Goal: Task Accomplishment & Management: Manage account settings

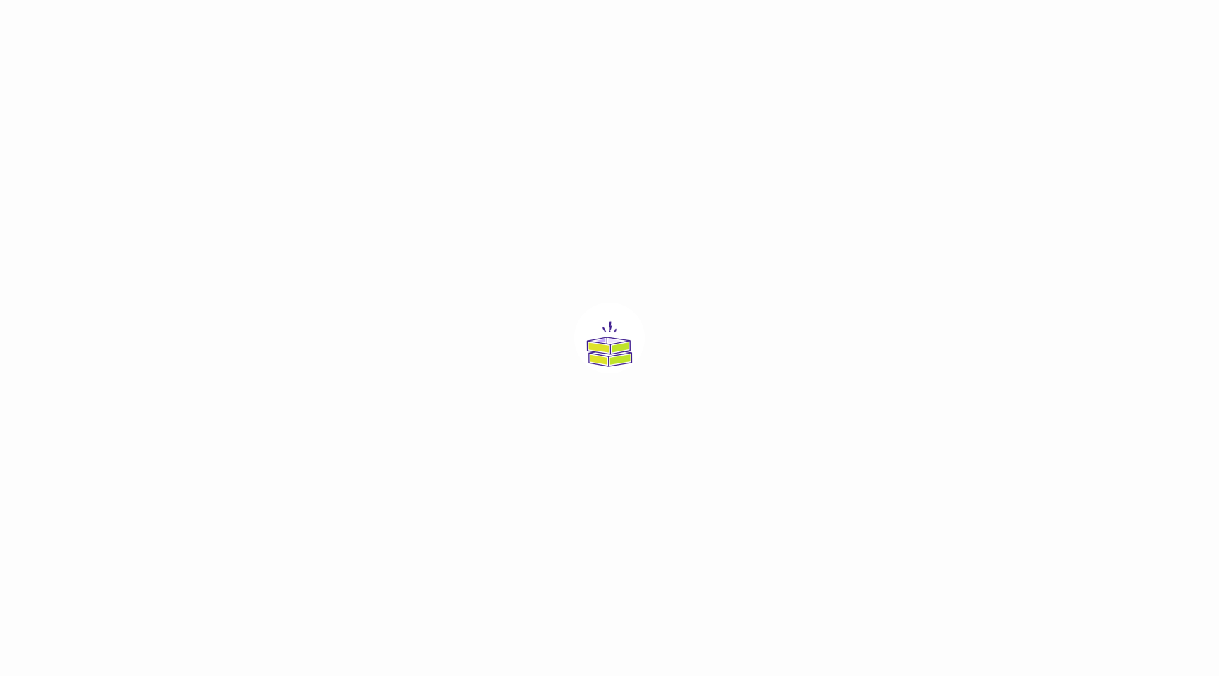
click at [892, 31] on div at bounding box center [609, 338] width 1219 height 676
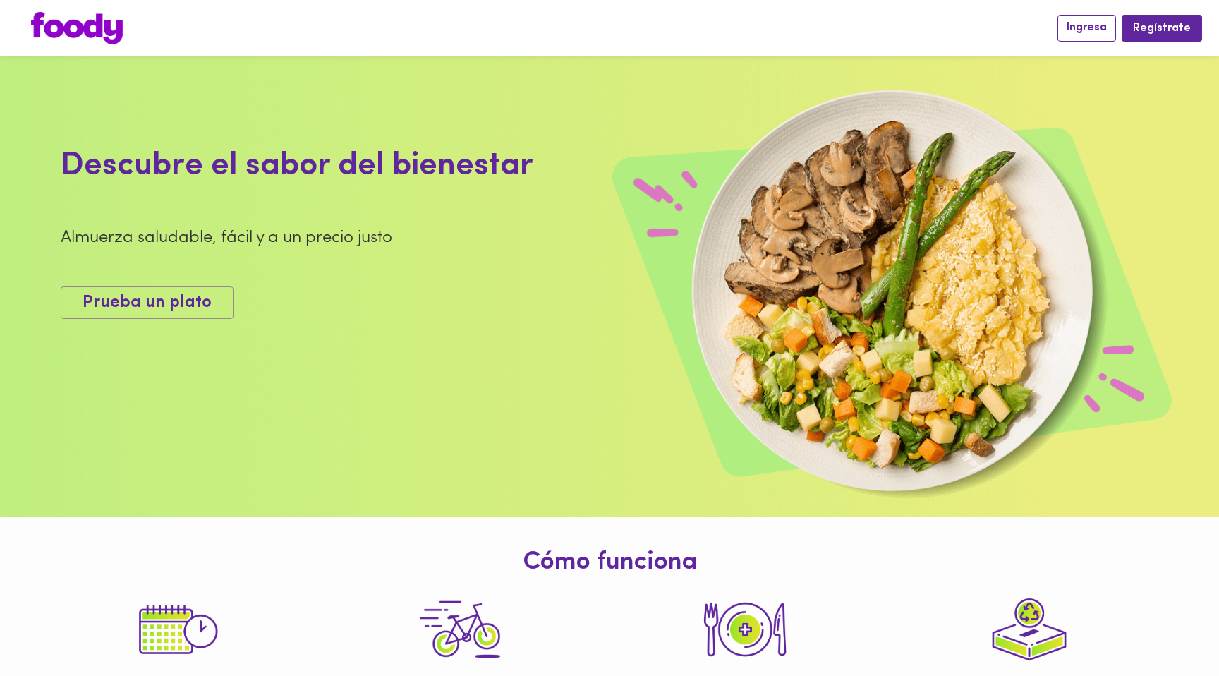
click at [1094, 24] on span "Ingresa" at bounding box center [1087, 27] width 40 height 13
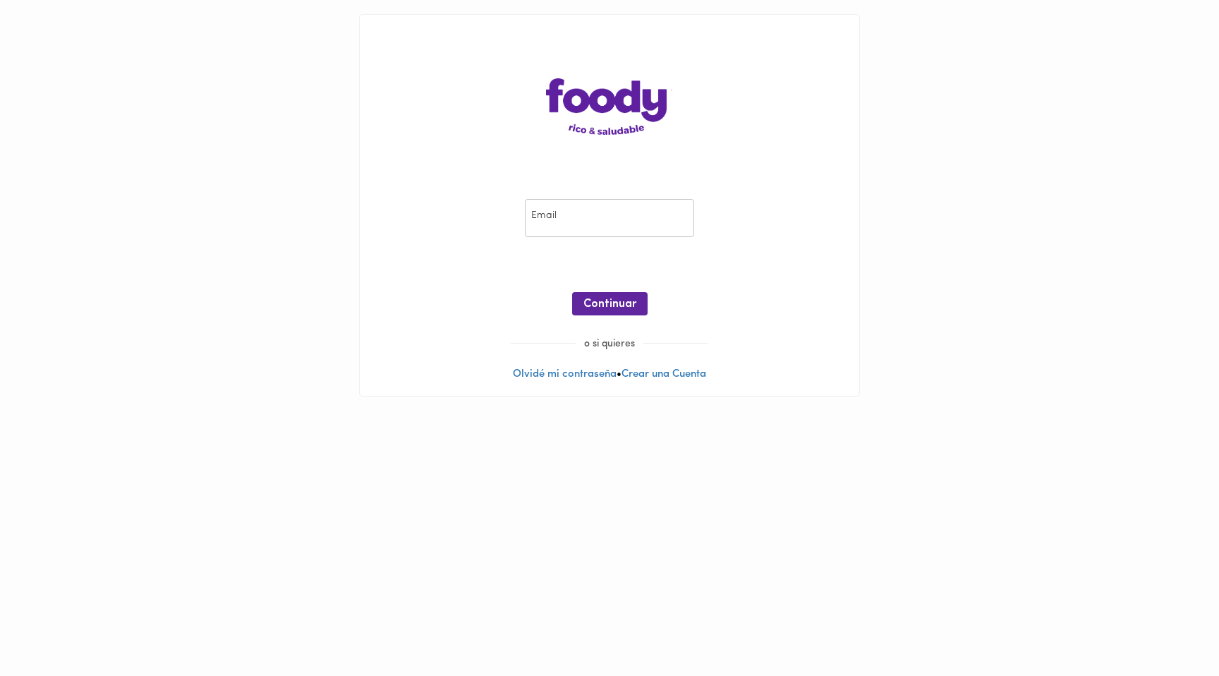
click at [554, 224] on input "email" at bounding box center [609, 218] width 169 height 39
type input "[EMAIL_ADDRESS][DOMAIN_NAME]"
click at [612, 308] on span "Continuar" at bounding box center [609, 304] width 53 height 13
click at [626, 300] on span "Ingresar" at bounding box center [610, 304] width 44 height 13
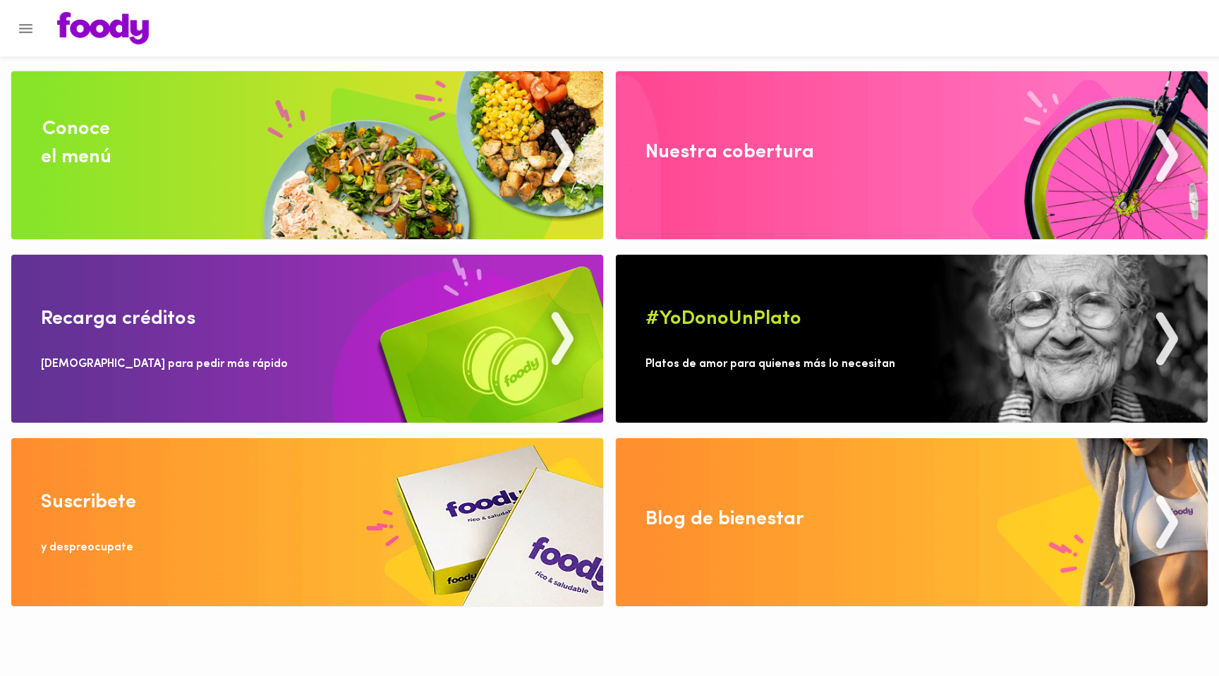
click at [26, 29] on icon "Menu" at bounding box center [26, 29] width 18 height 18
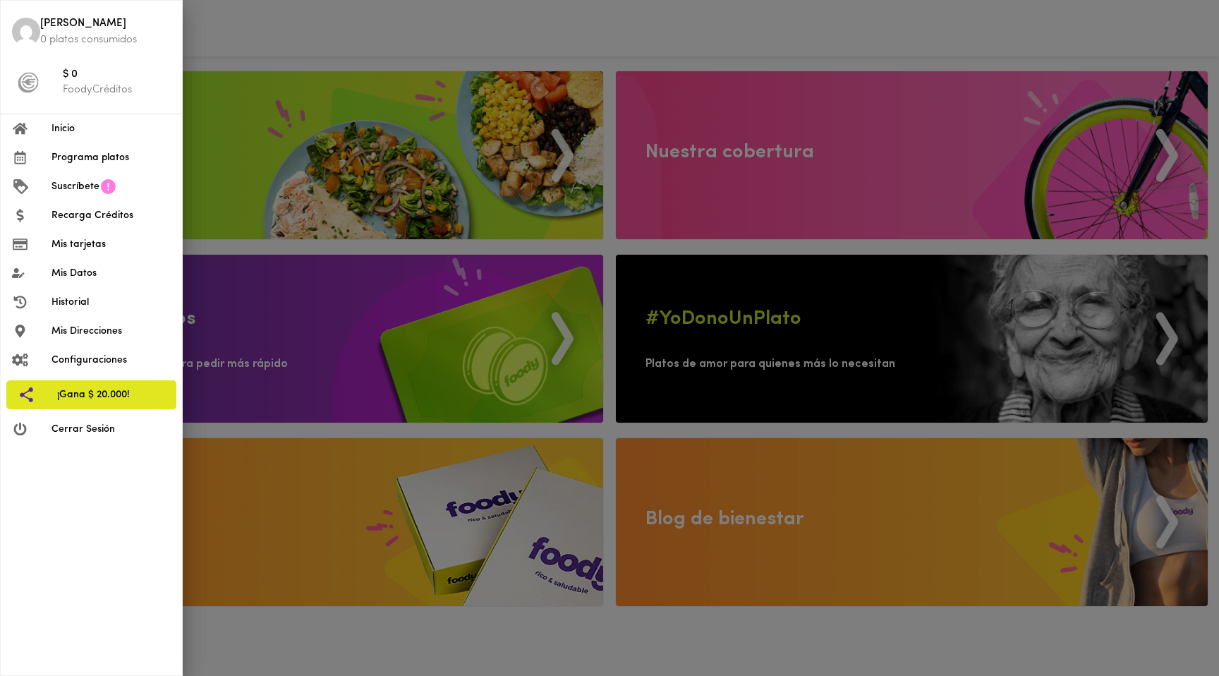
click at [307, 31] on div at bounding box center [609, 338] width 1219 height 676
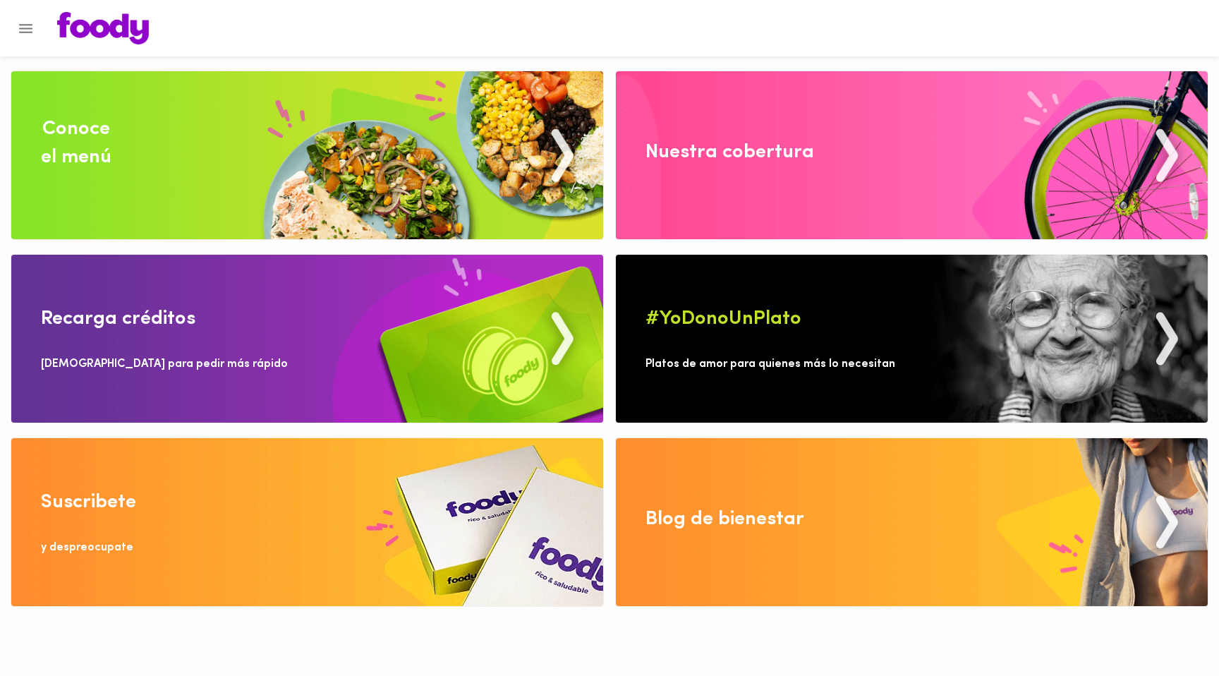
click at [24, 29] on icon "Menu" at bounding box center [26, 29] width 18 height 18
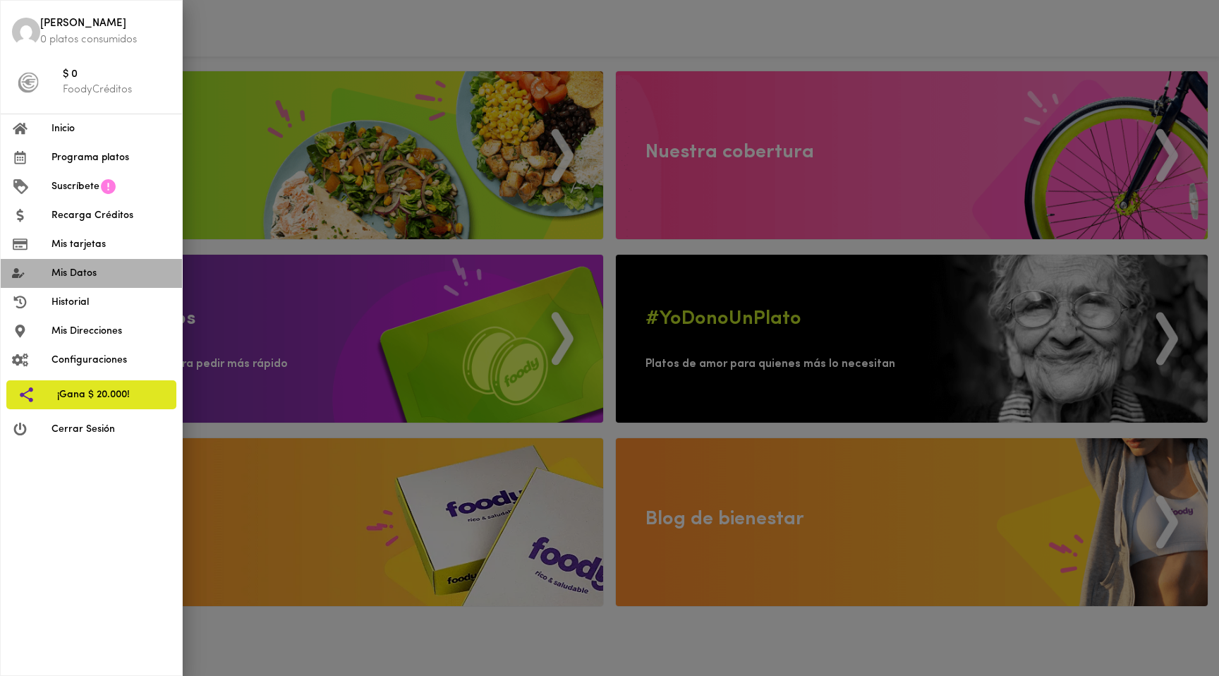
click at [75, 269] on span "Mis Datos" at bounding box center [110, 273] width 119 height 15
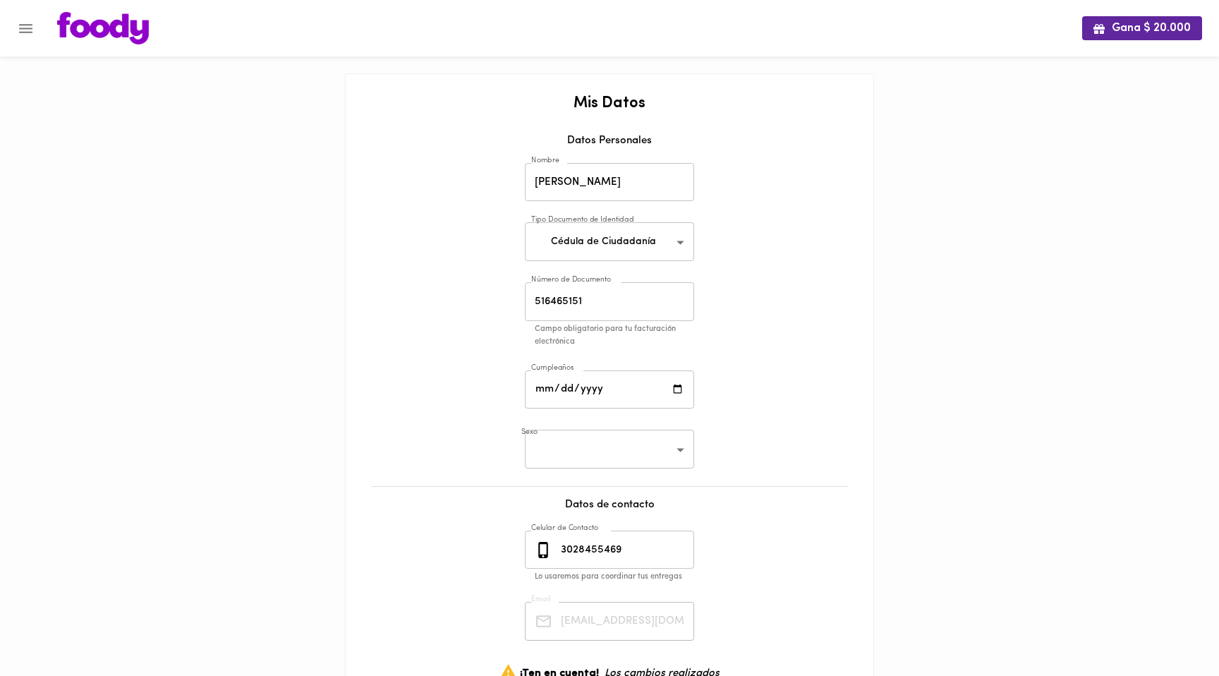
click at [37, 35] on button "Menu" at bounding box center [25, 28] width 35 height 35
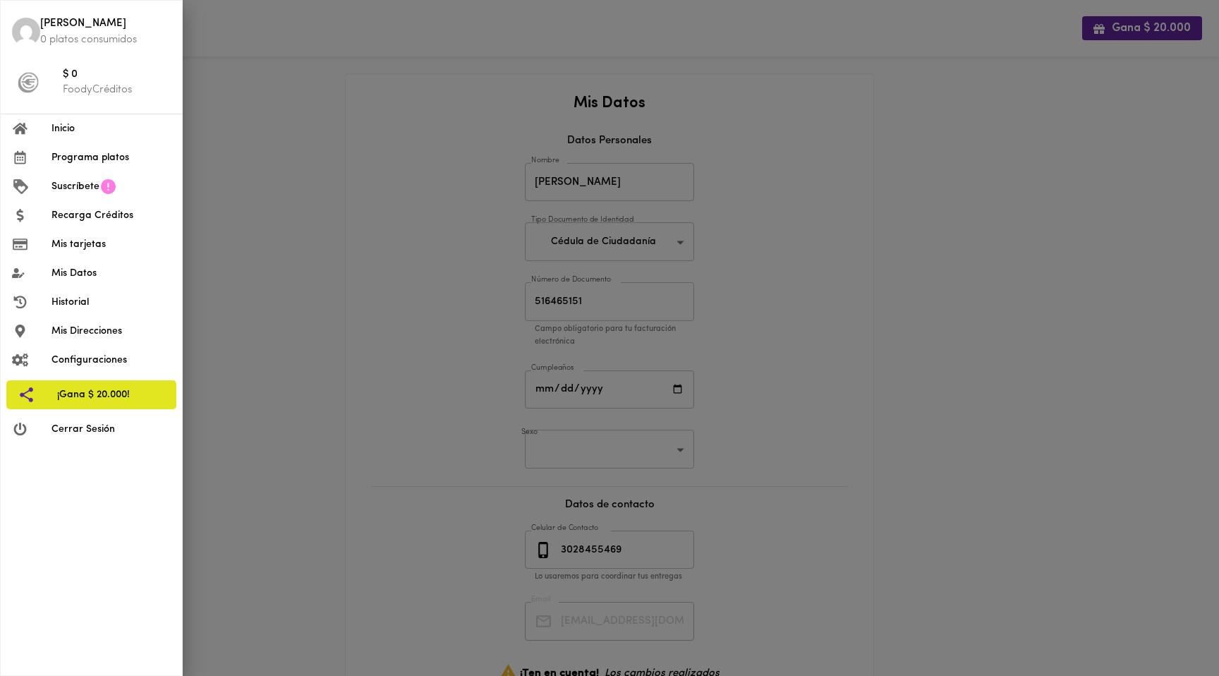
click at [202, 74] on div at bounding box center [609, 338] width 1219 height 676
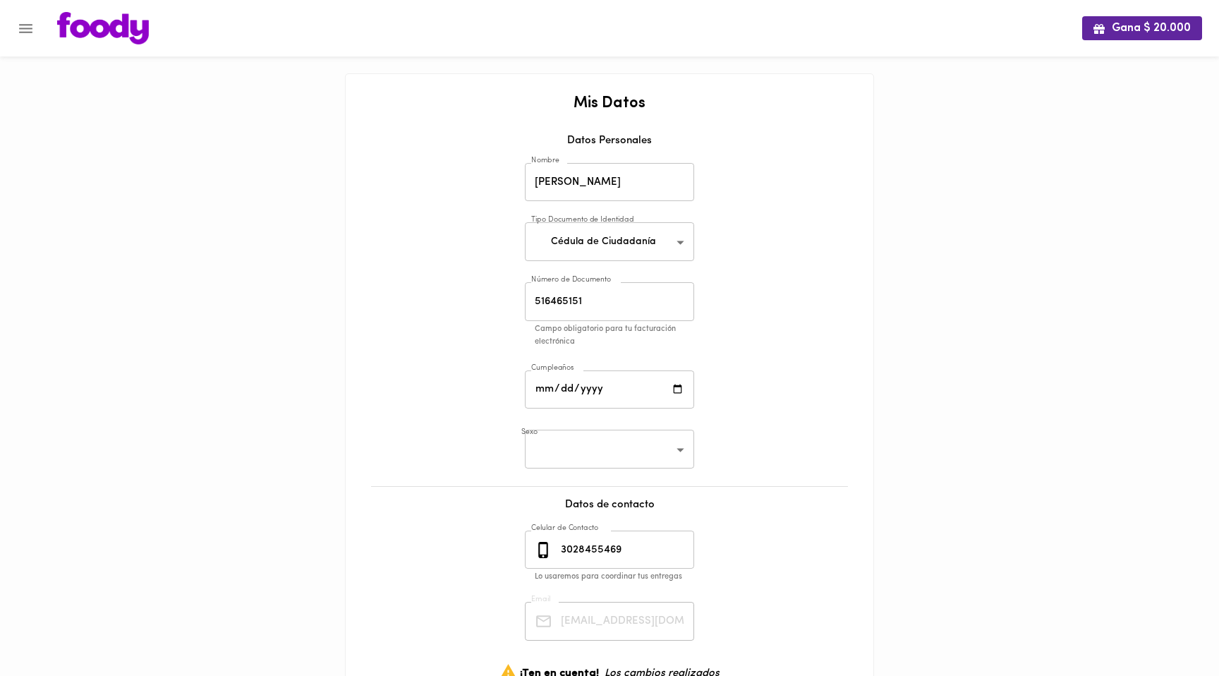
click at [112, 37] on img at bounding box center [103, 28] width 92 height 32
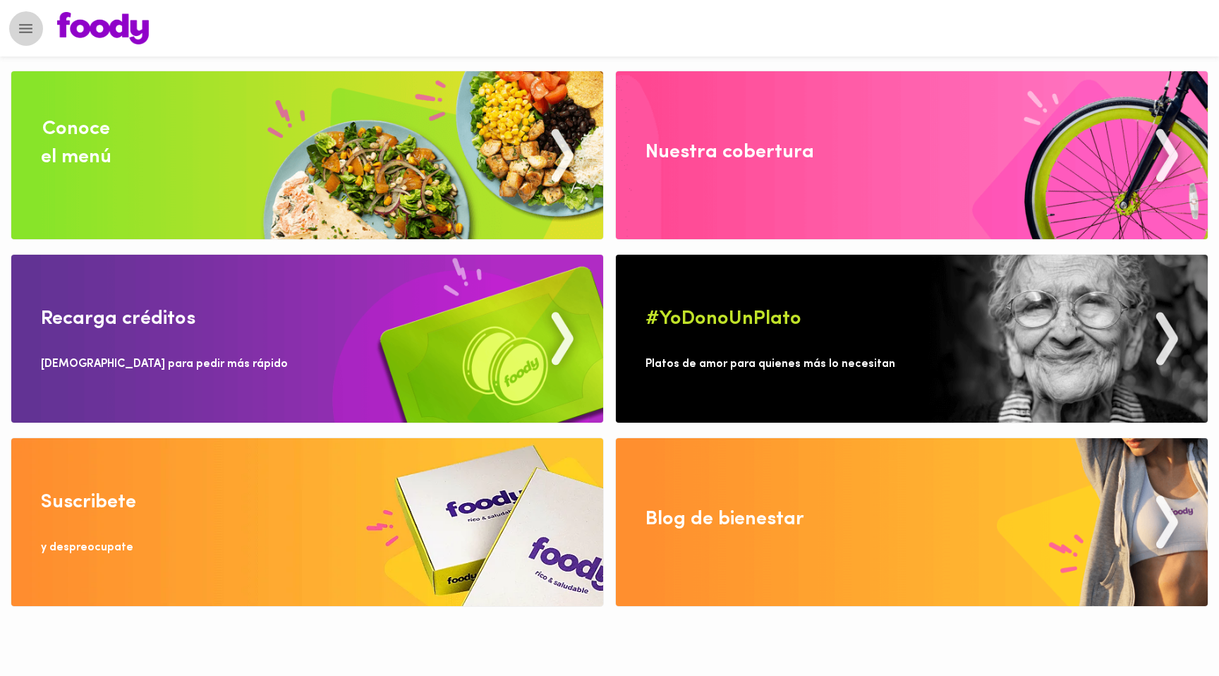
click at [30, 30] on icon "Menu" at bounding box center [26, 29] width 18 height 18
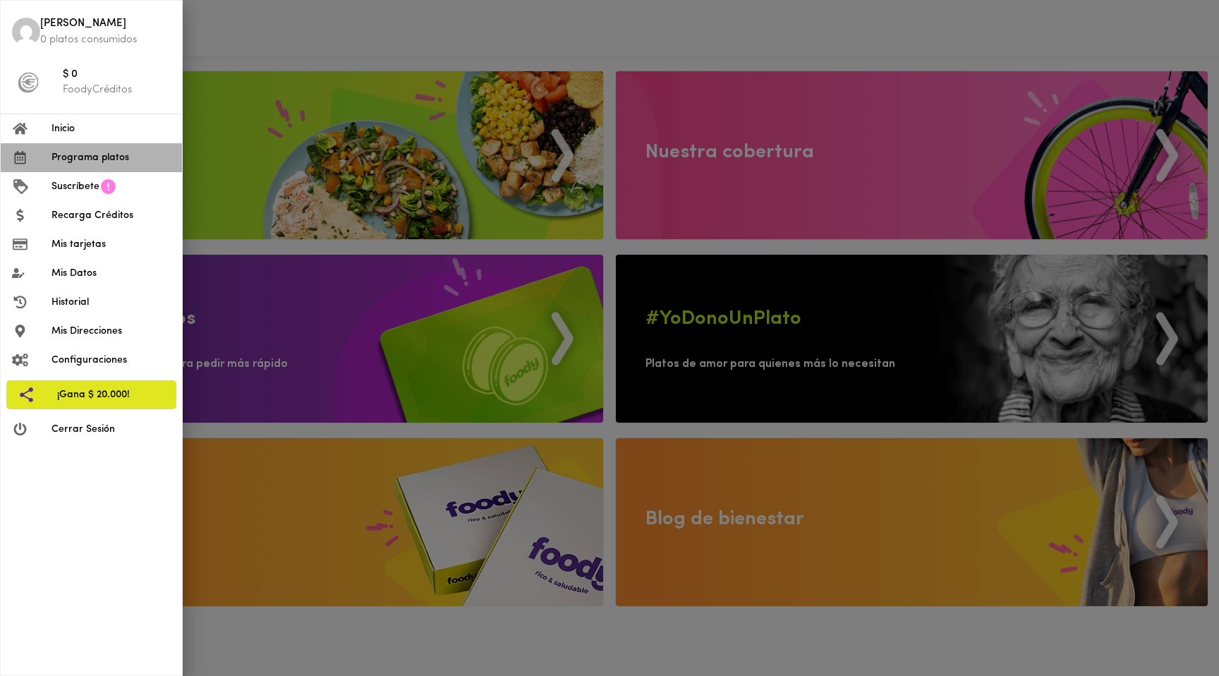
click at [97, 159] on span "Programa platos" at bounding box center [110, 157] width 119 height 15
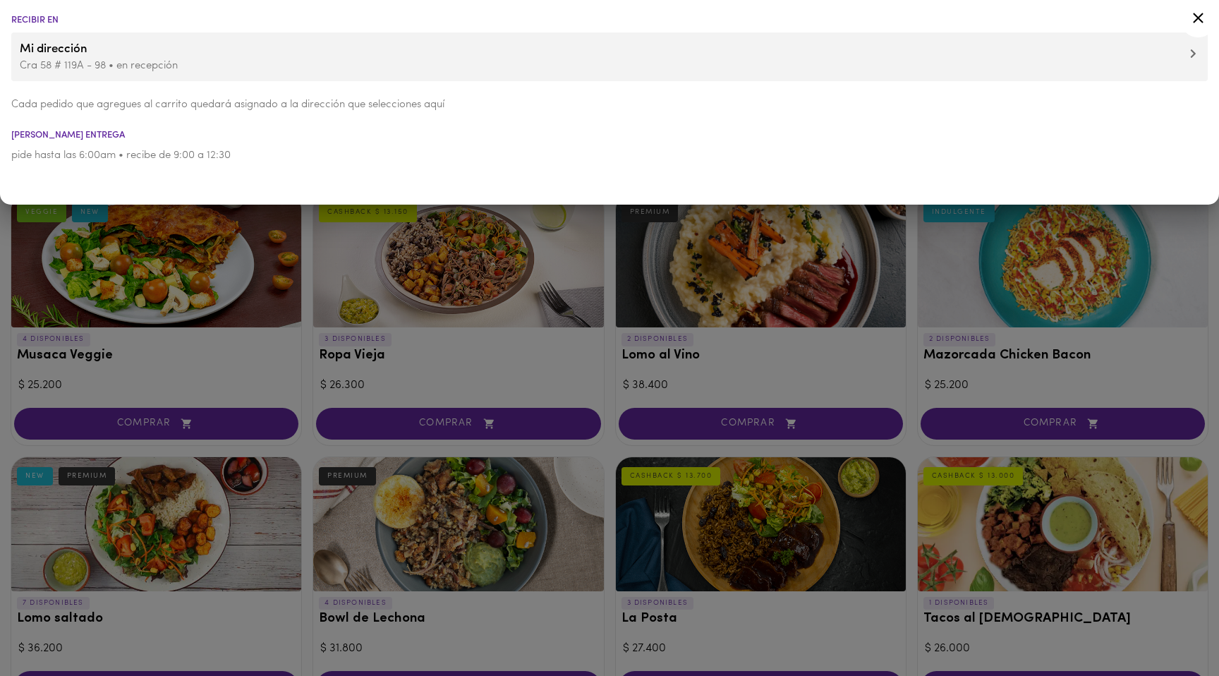
click at [157, 303] on div at bounding box center [609, 338] width 1219 height 676
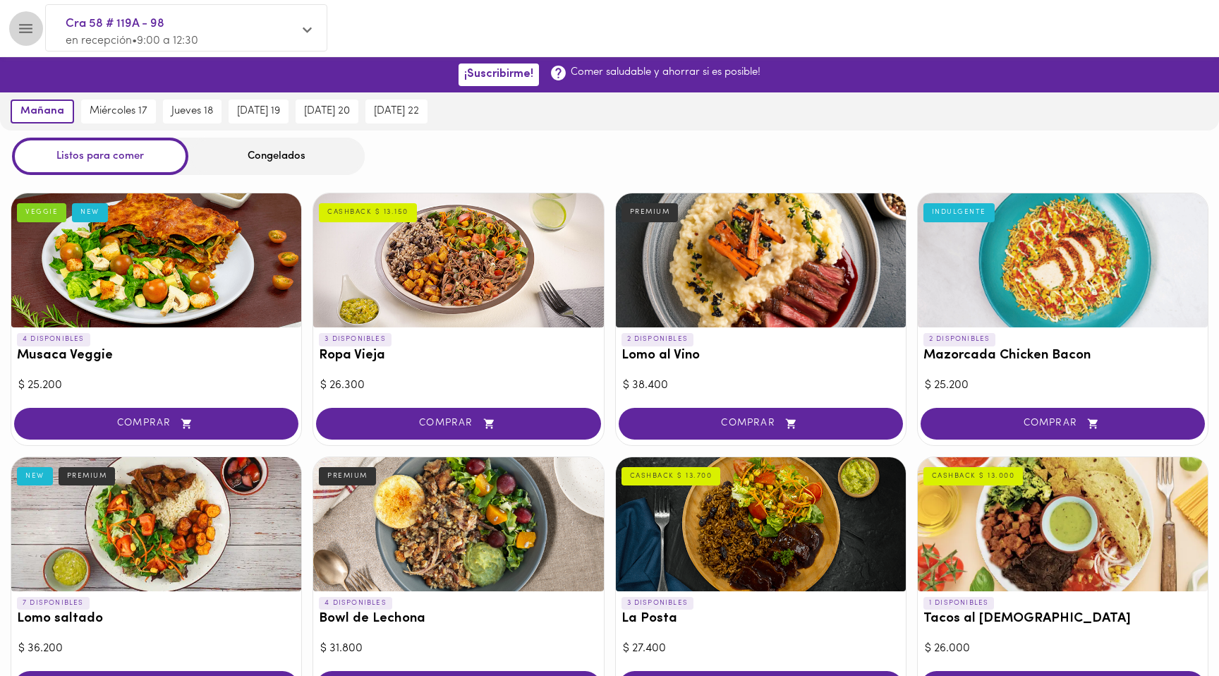
click at [34, 30] on icon "Menu" at bounding box center [26, 29] width 18 height 18
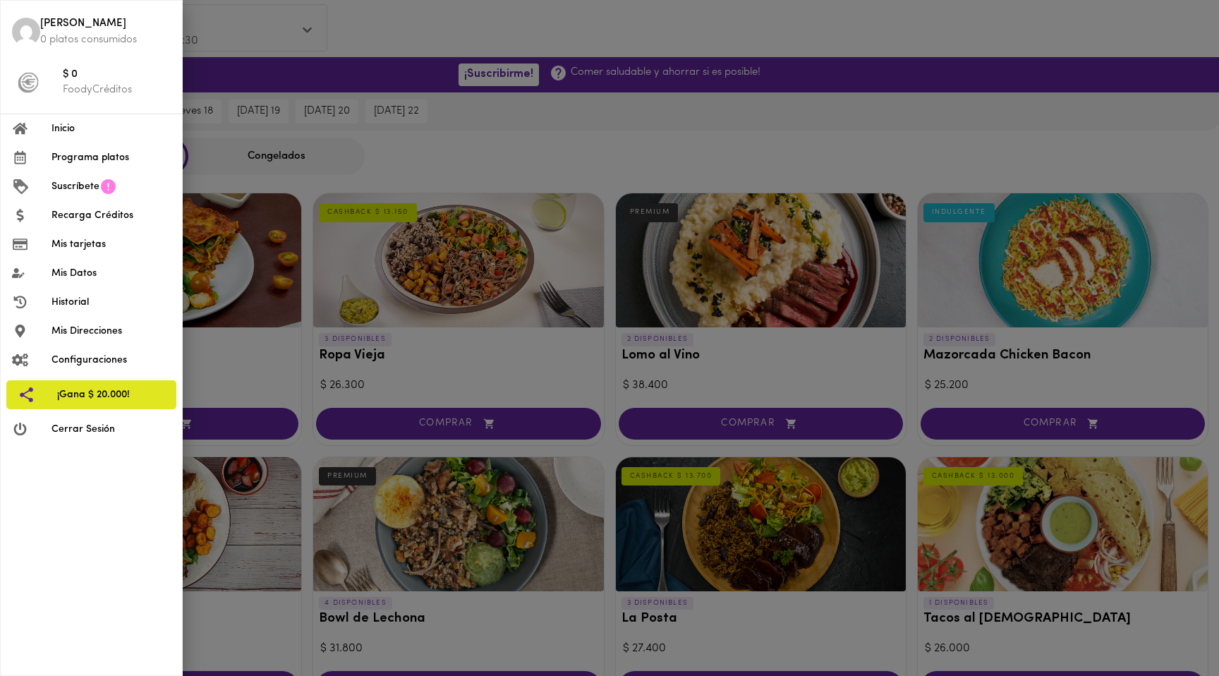
click at [72, 130] on span "Inicio" at bounding box center [110, 128] width 119 height 15
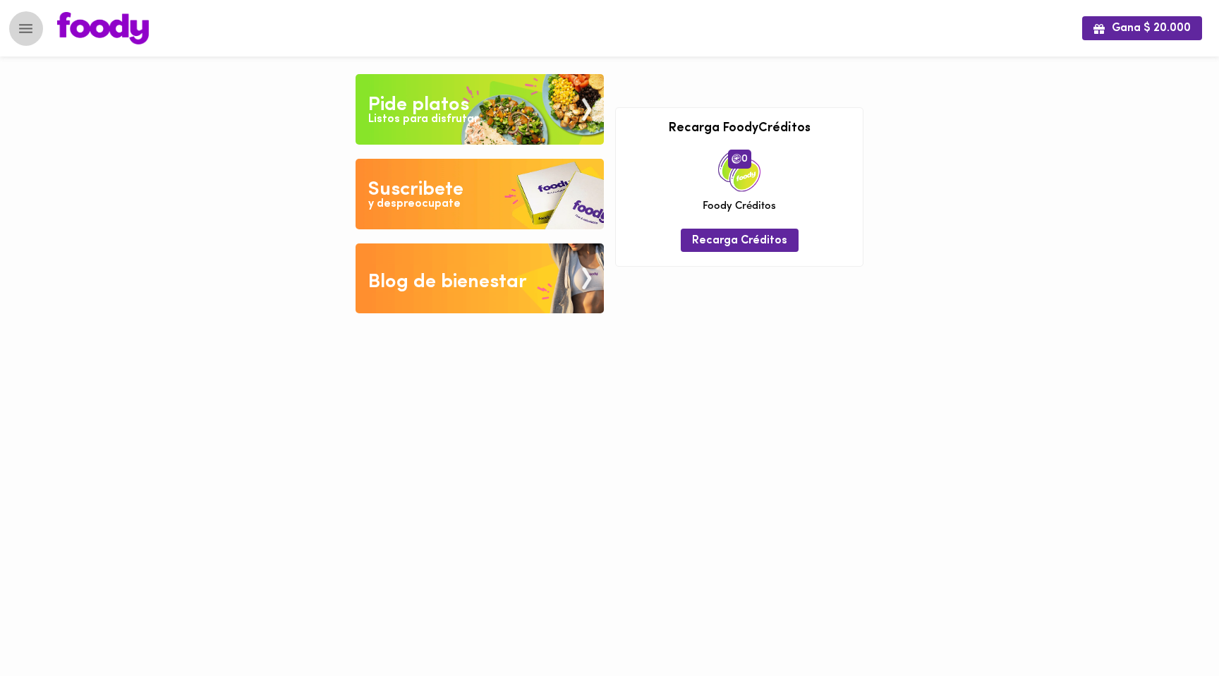
click at [30, 22] on icon "Menu" at bounding box center [26, 29] width 18 height 18
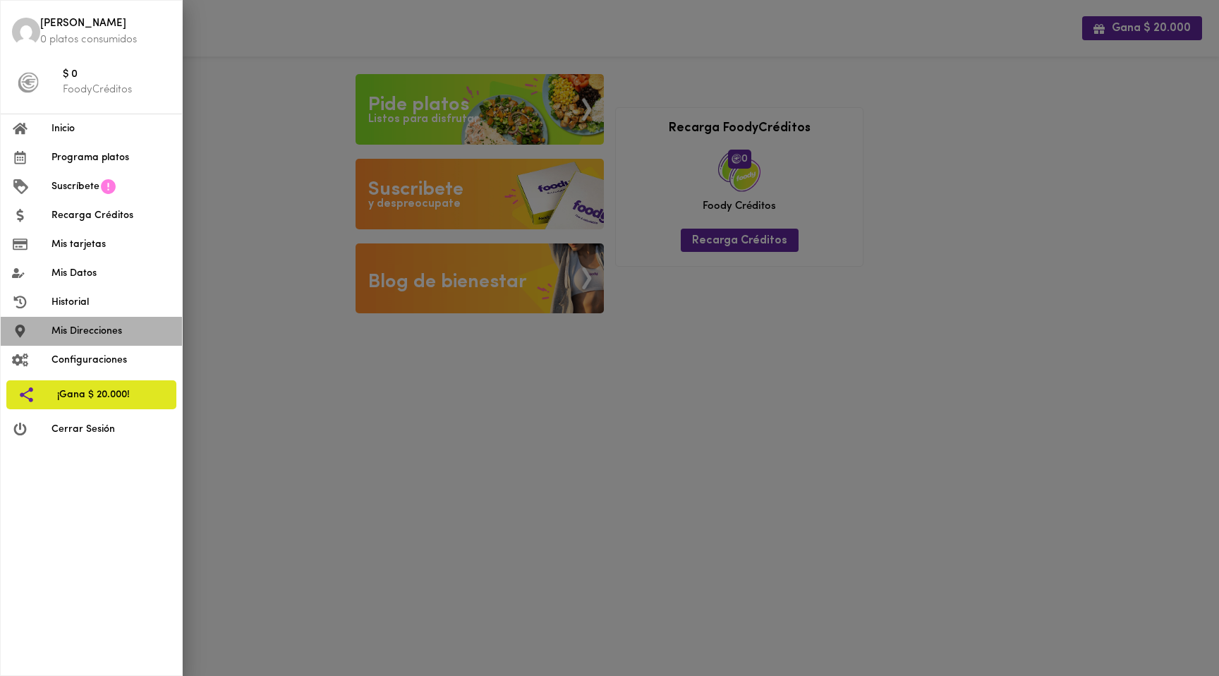
click at [87, 326] on span "Mis Direcciones" at bounding box center [110, 331] width 119 height 15
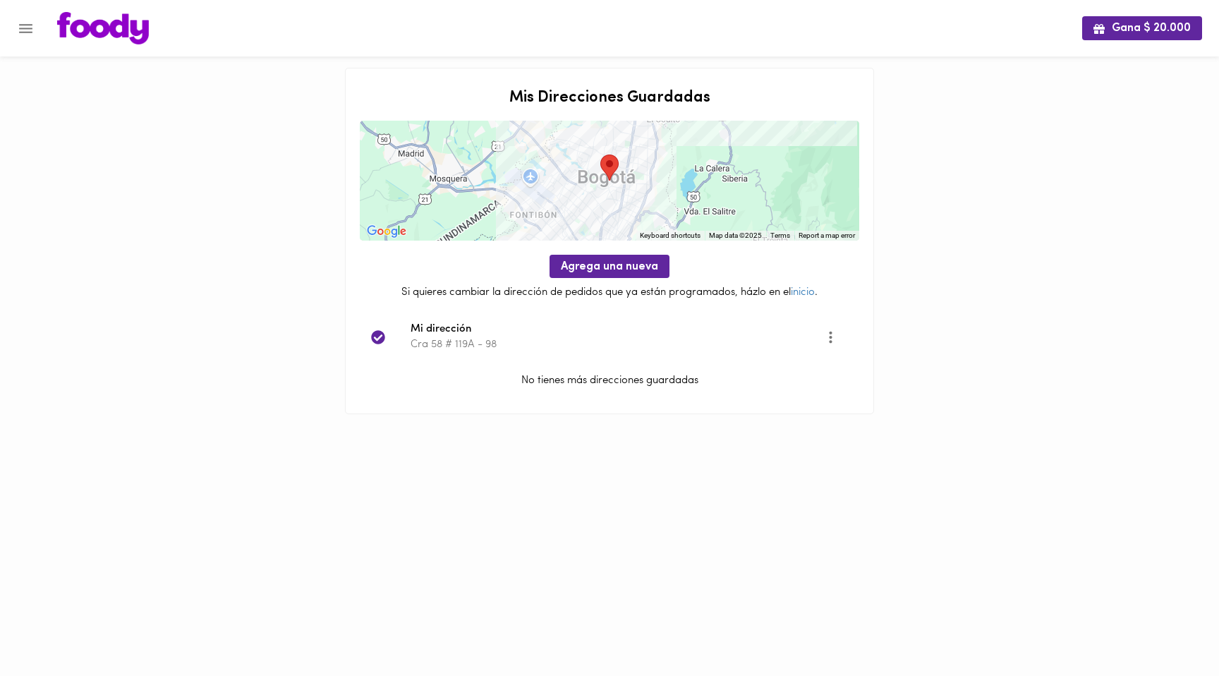
click at [832, 337] on icon "Opciones" at bounding box center [831, 337] width 18 height 18
click at [913, 288] on div at bounding box center [609, 338] width 1219 height 676
click at [28, 34] on icon "Menu" at bounding box center [26, 29] width 18 height 18
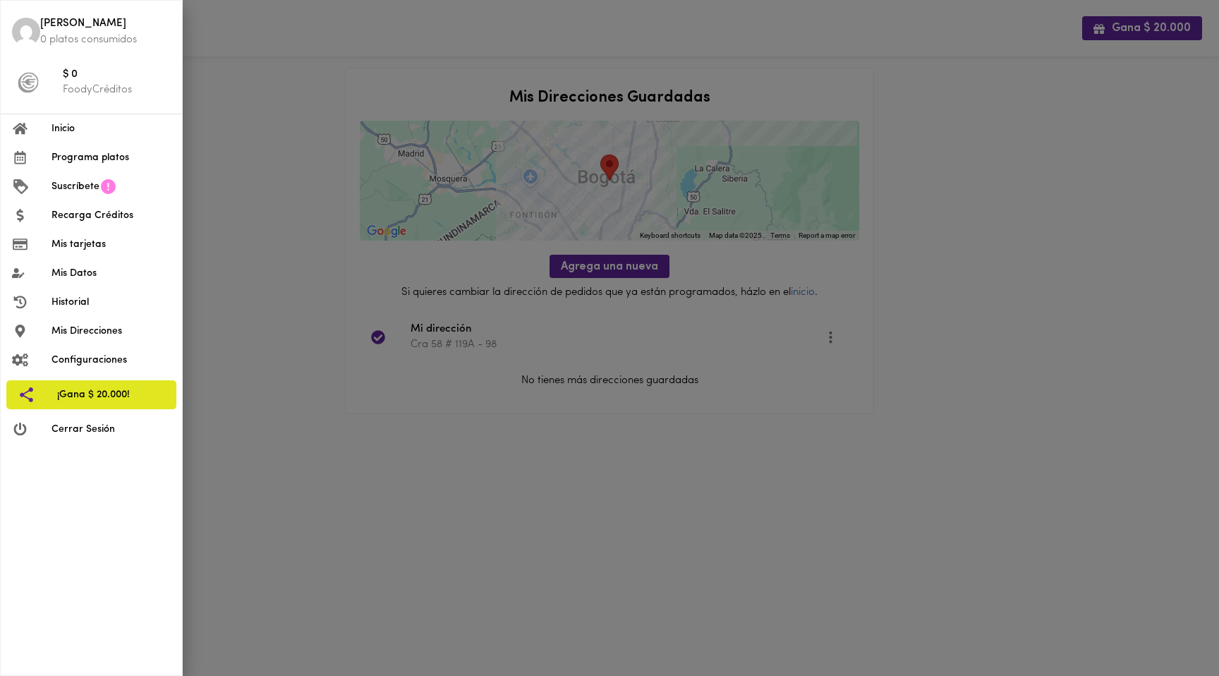
click at [68, 331] on span "Mis Direcciones" at bounding box center [110, 331] width 119 height 15
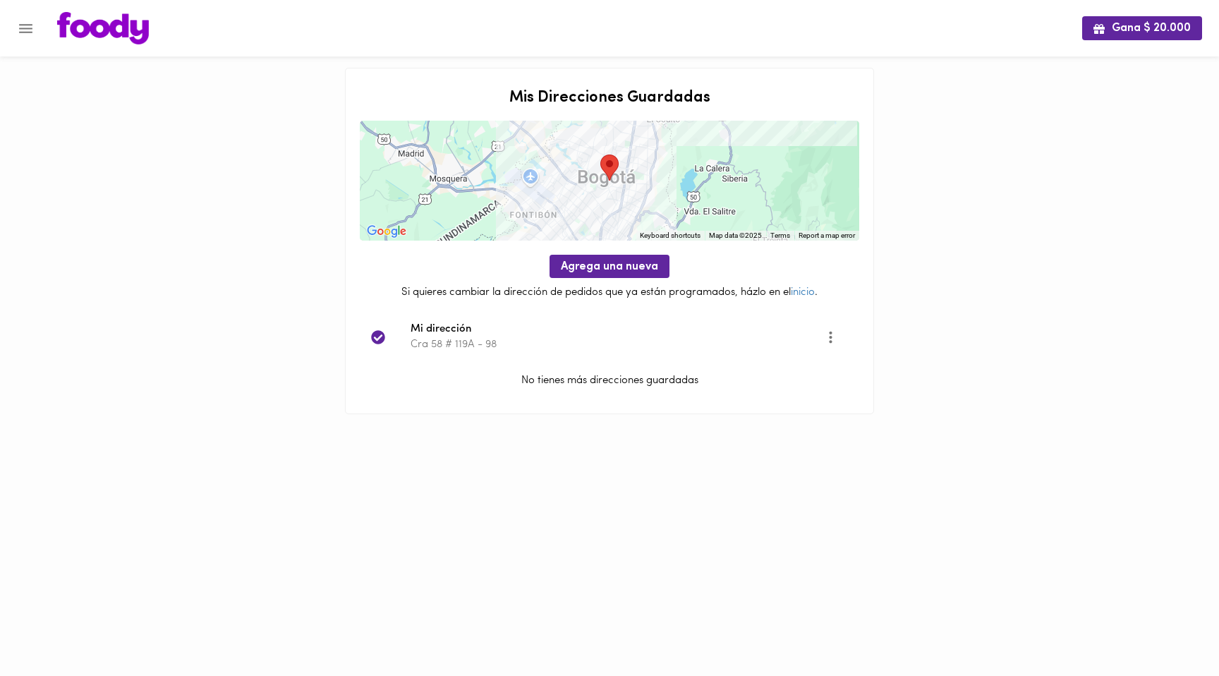
click at [830, 336] on icon "Opciones" at bounding box center [830, 337] width 3 height 12
click at [839, 338] on li "Editar" at bounding box center [839, 337] width 51 height 23
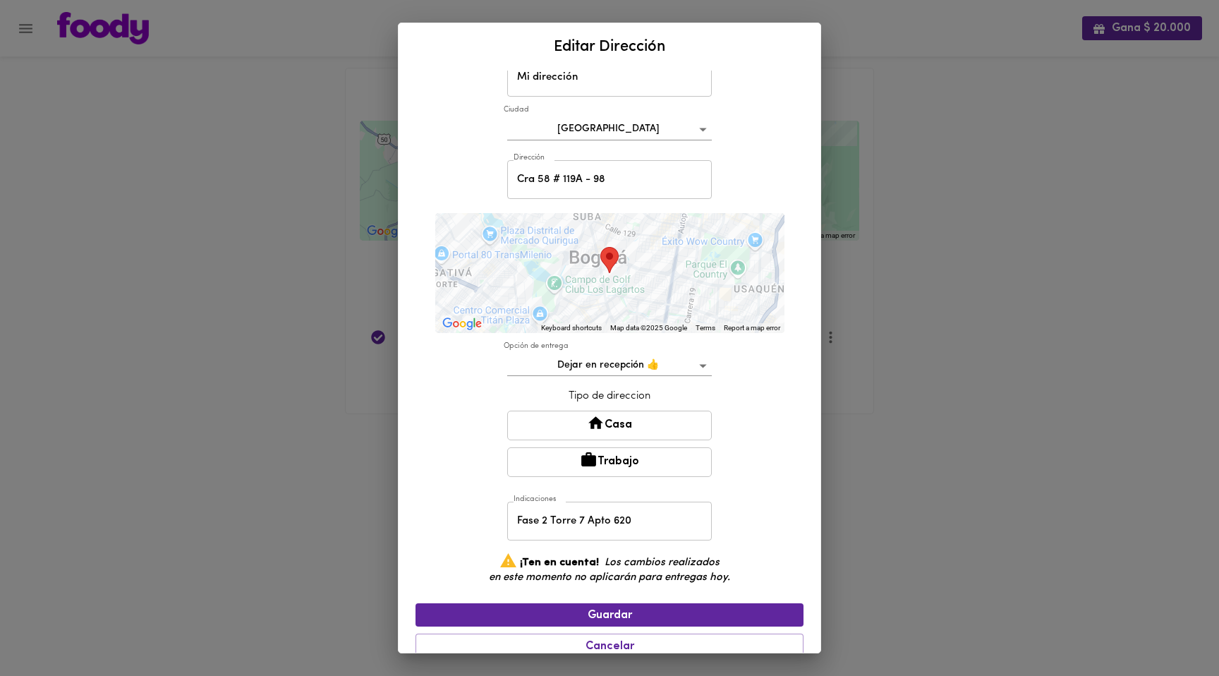
scroll to position [63, 0]
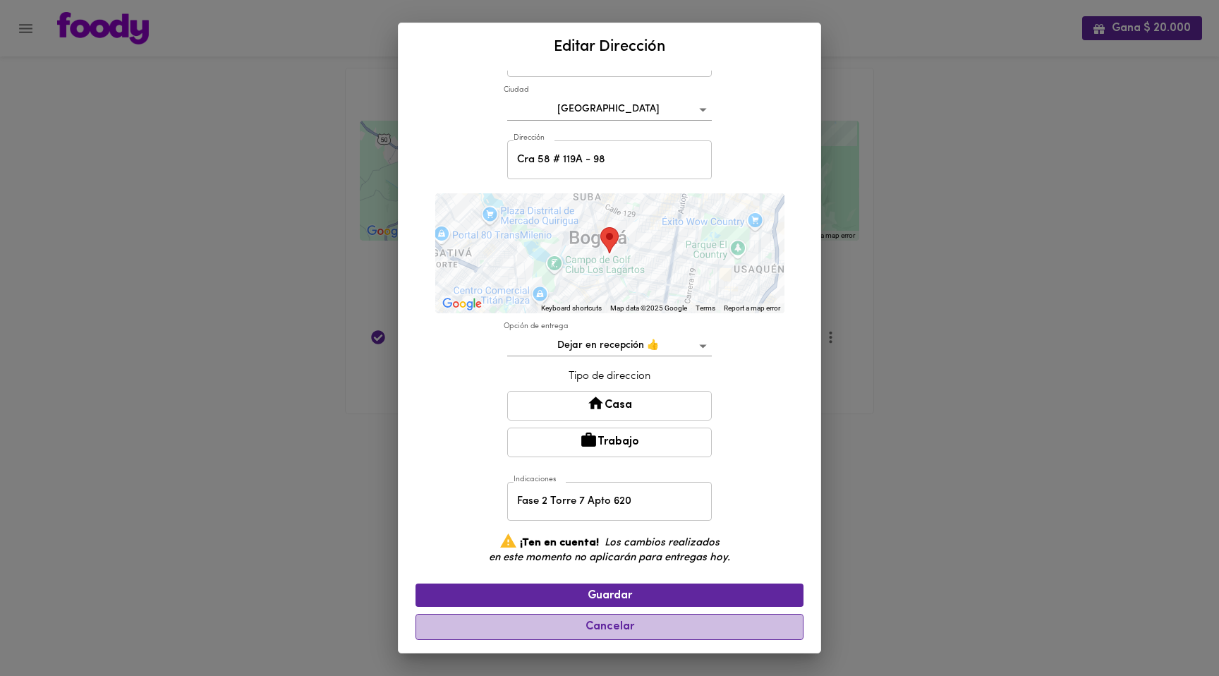
click at [683, 622] on span "Cancelar" at bounding box center [610, 626] width 370 height 13
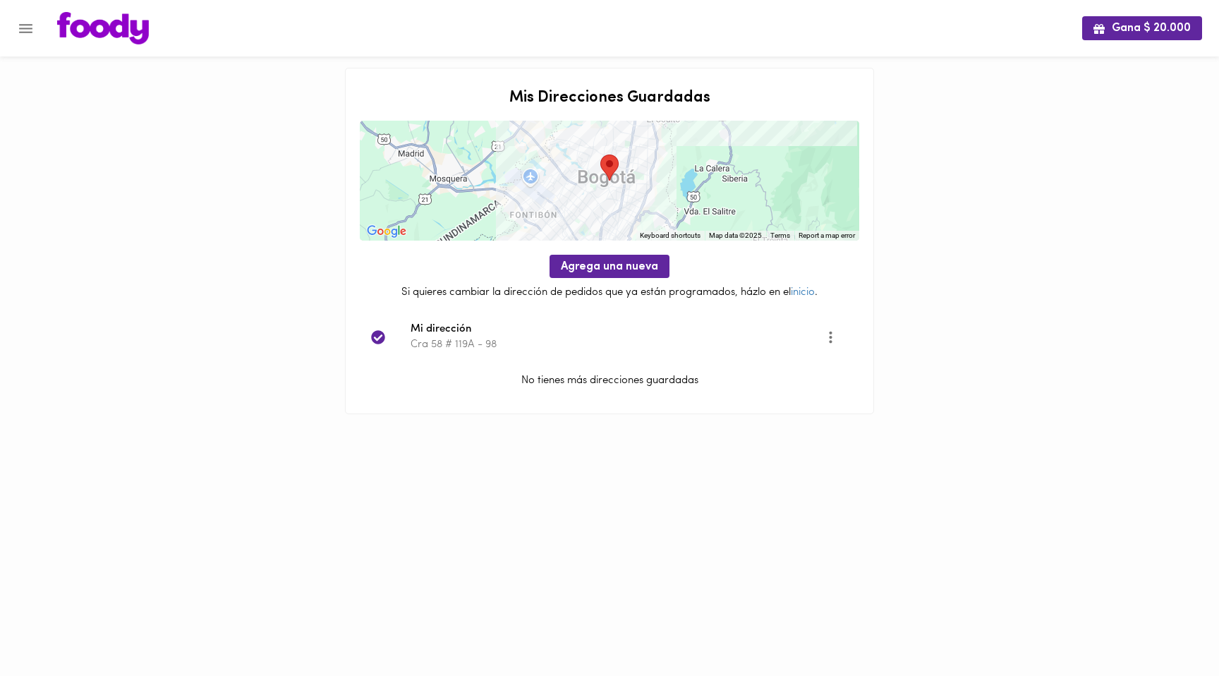
click at [928, 327] on div "Gana $ 20.000 Mis Direcciones Guardadas ← Move left → Move right ↑ Move up ↓ Mo…" at bounding box center [609, 224] width 1219 height 449
click at [26, 23] on icon "Menu" at bounding box center [26, 29] width 18 height 18
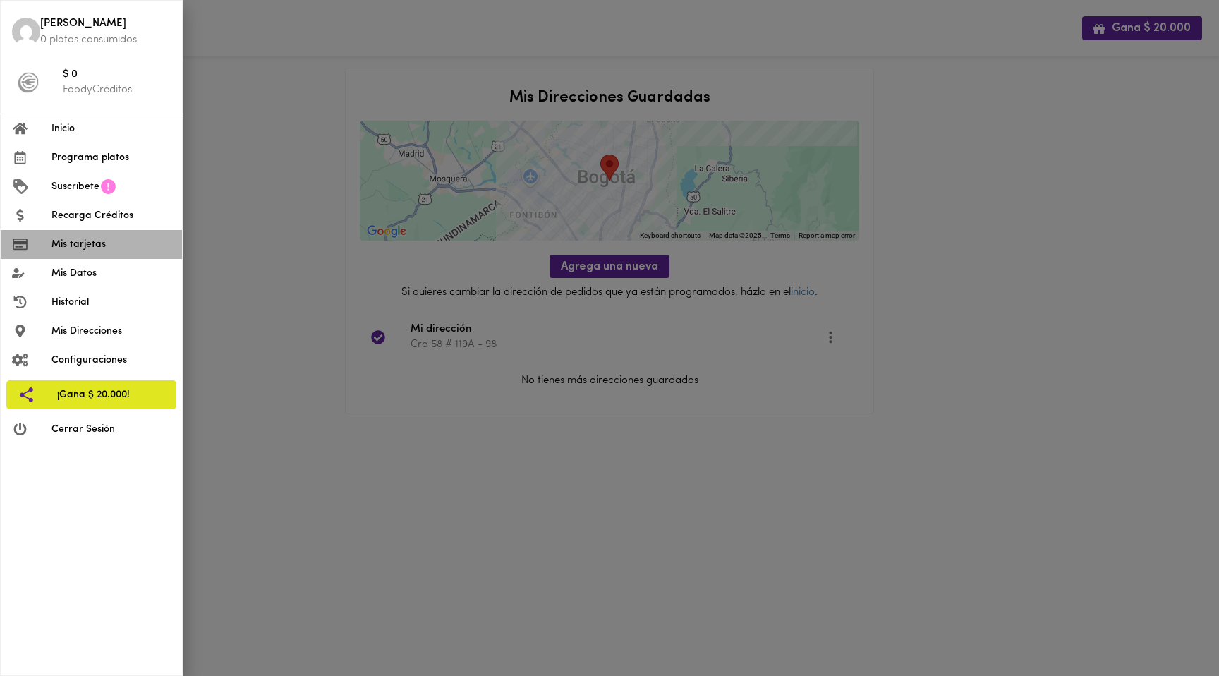
click at [71, 244] on span "Mis tarjetas" at bounding box center [110, 244] width 119 height 15
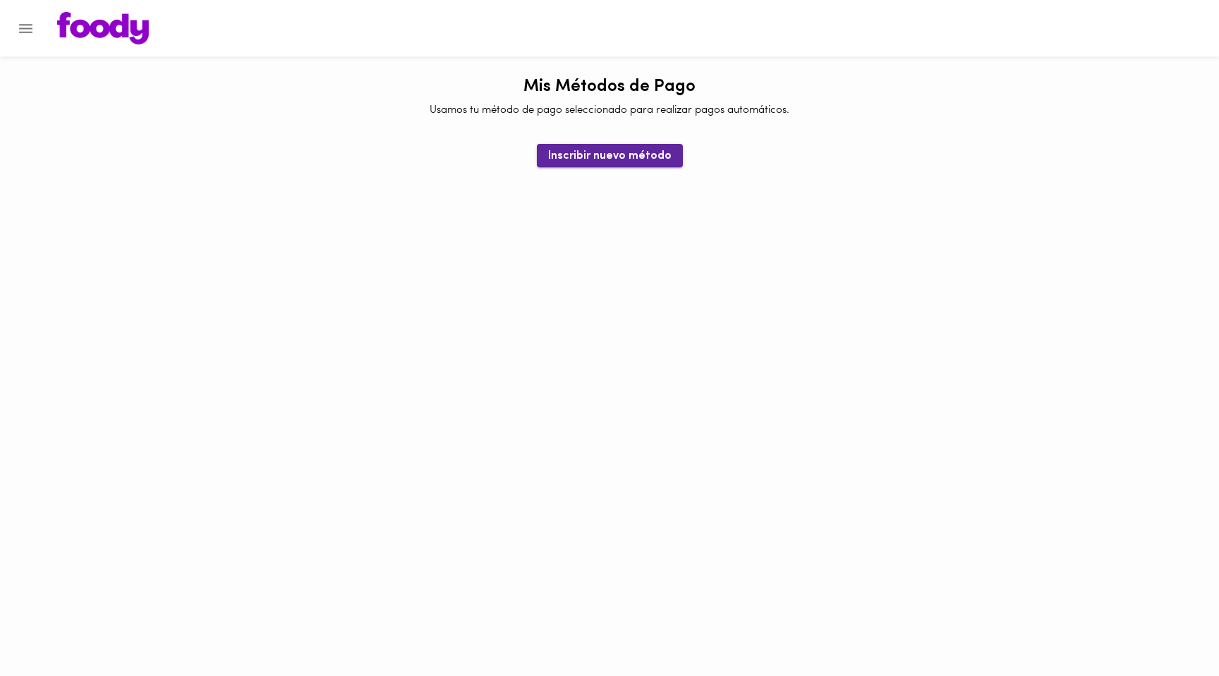
click at [619, 162] on span "Inscribir nuevo método" at bounding box center [609, 156] width 123 height 13
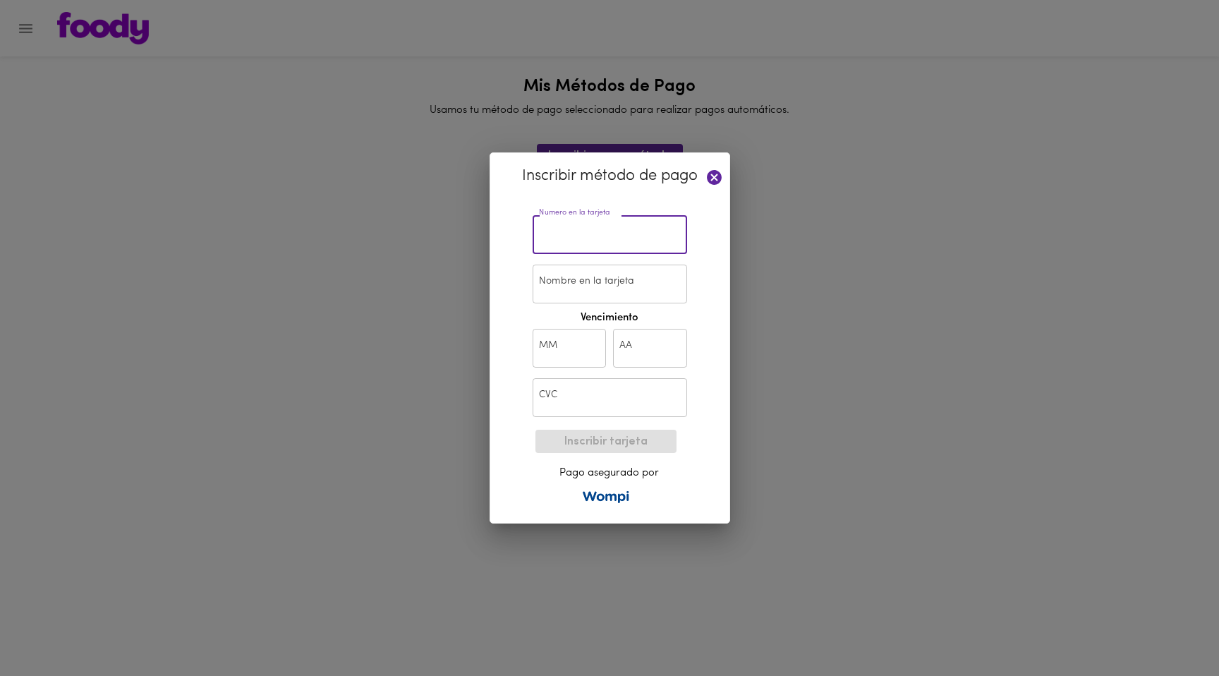
click at [600, 239] on input "text" at bounding box center [610, 234] width 154 height 39
click at [590, 236] on input "text" at bounding box center [610, 234] width 154 height 39
paste input "4093 5500 6536 5813"
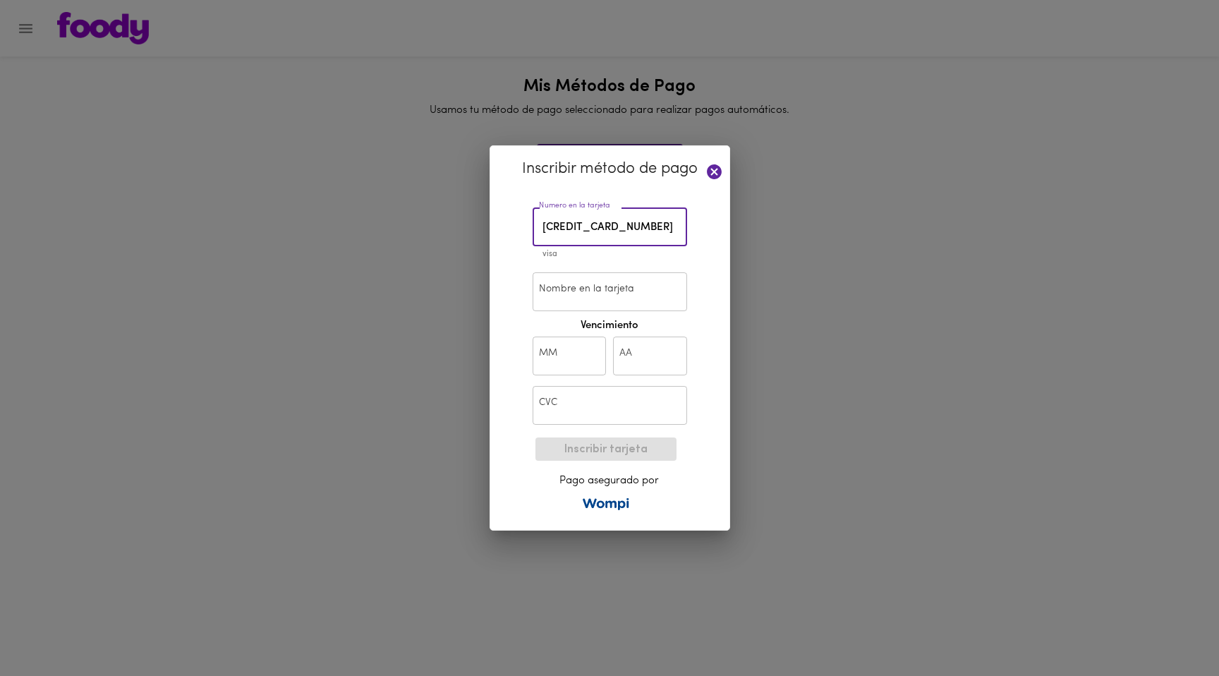
type input "4093 5500 6536 5813"
click at [570, 292] on input "Nombre en la tarjeta" at bounding box center [610, 291] width 154 height 39
type input "Camilo Buitrago"
drag, startPoint x: 562, startPoint y: 340, endPoint x: 561, endPoint y: 349, distance: 9.2
click at [562, 341] on input "text" at bounding box center [570, 355] width 74 height 39
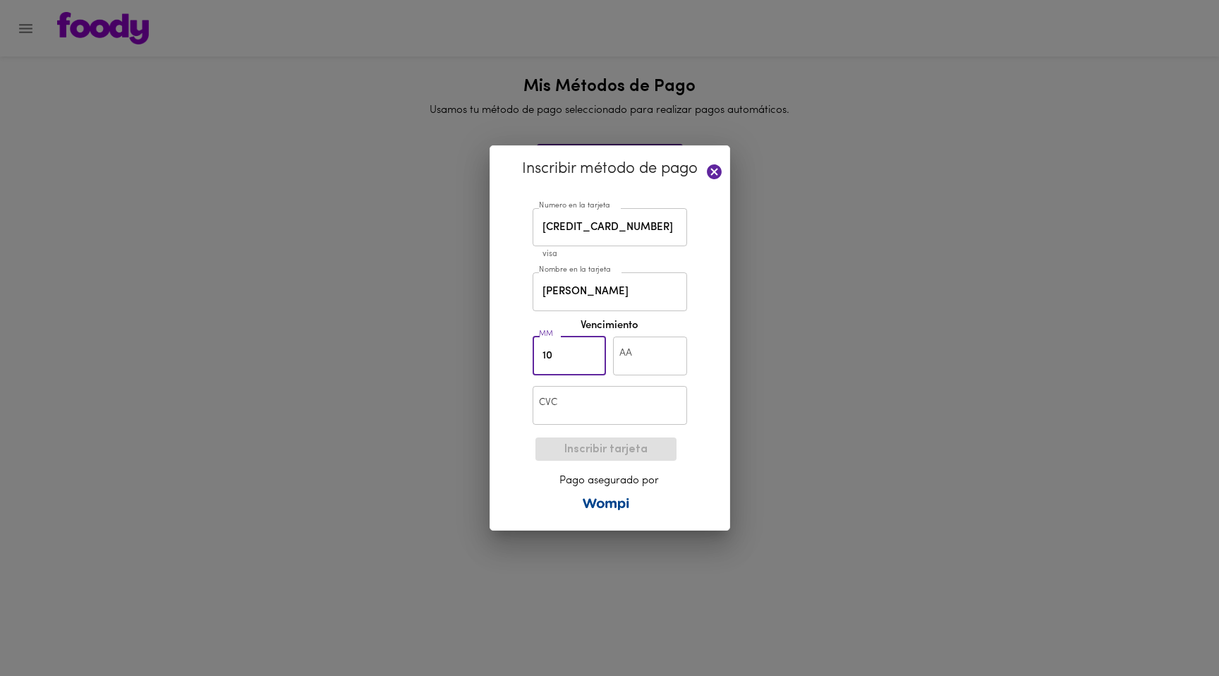
type input "1"
type input "10"
click at [636, 357] on input "text" at bounding box center [650, 355] width 74 height 39
type input "27"
click at [581, 410] on input "text" at bounding box center [610, 405] width 154 height 39
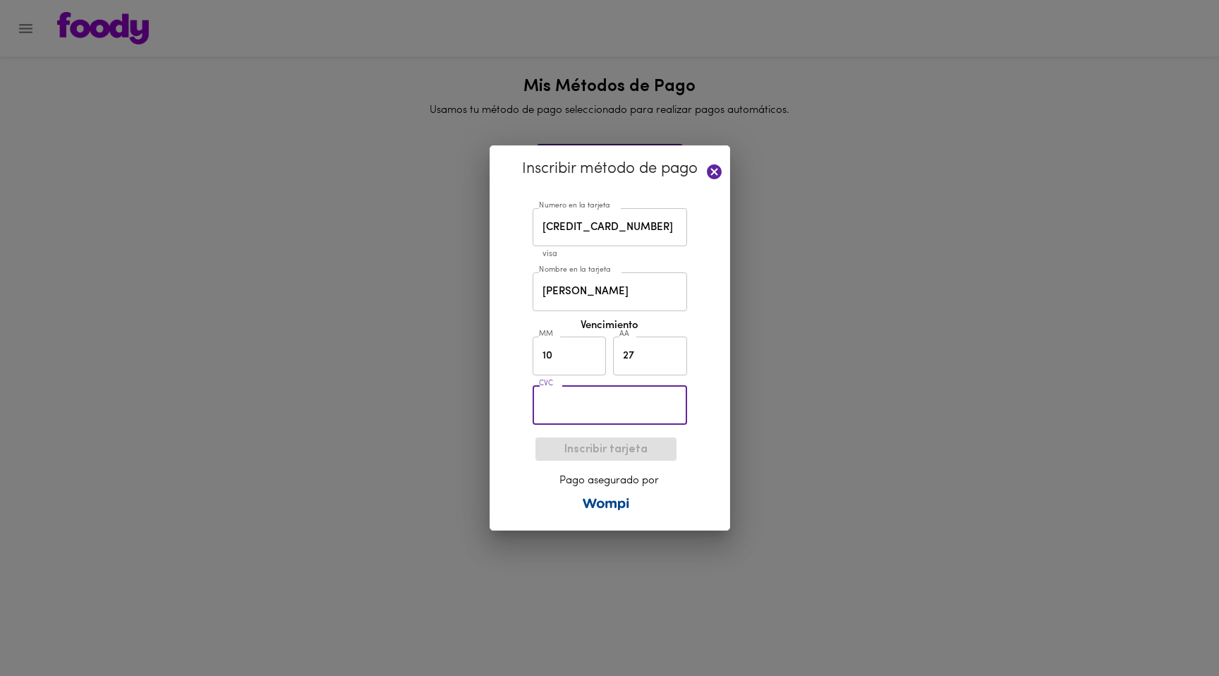
click at [575, 408] on input "text" at bounding box center [610, 405] width 154 height 39
type input "830"
click at [598, 451] on span "Inscribir tarjeta" at bounding box center [606, 449] width 119 height 13
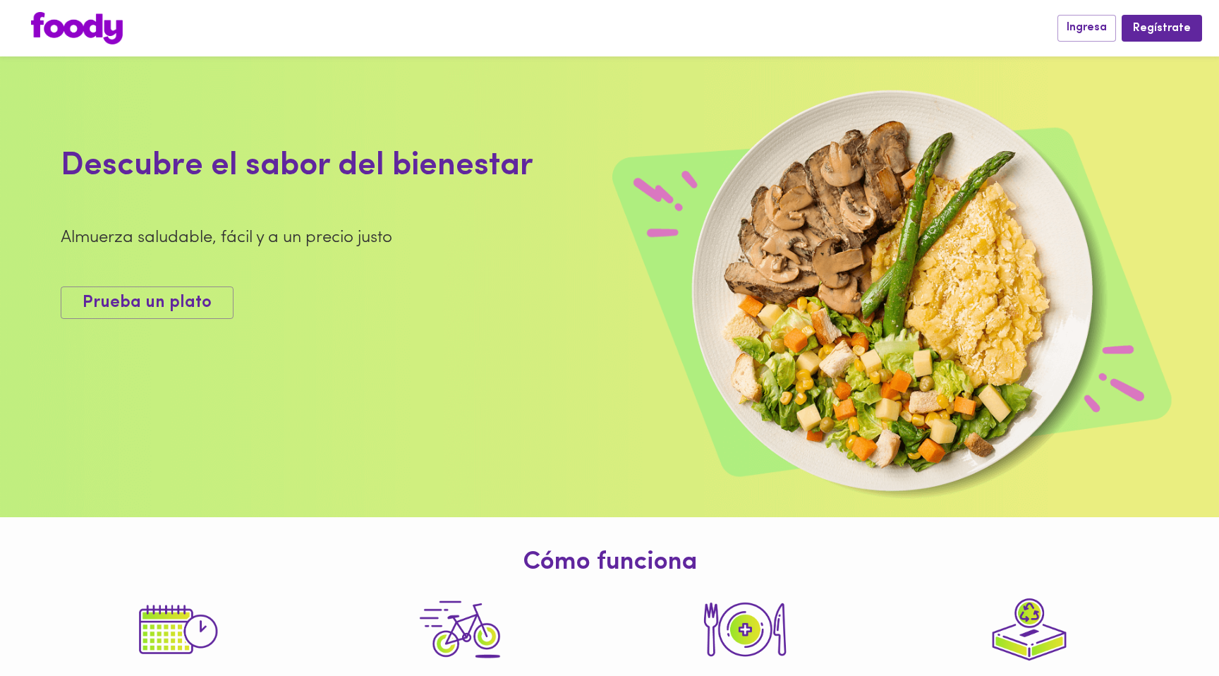
scroll to position [1, 0]
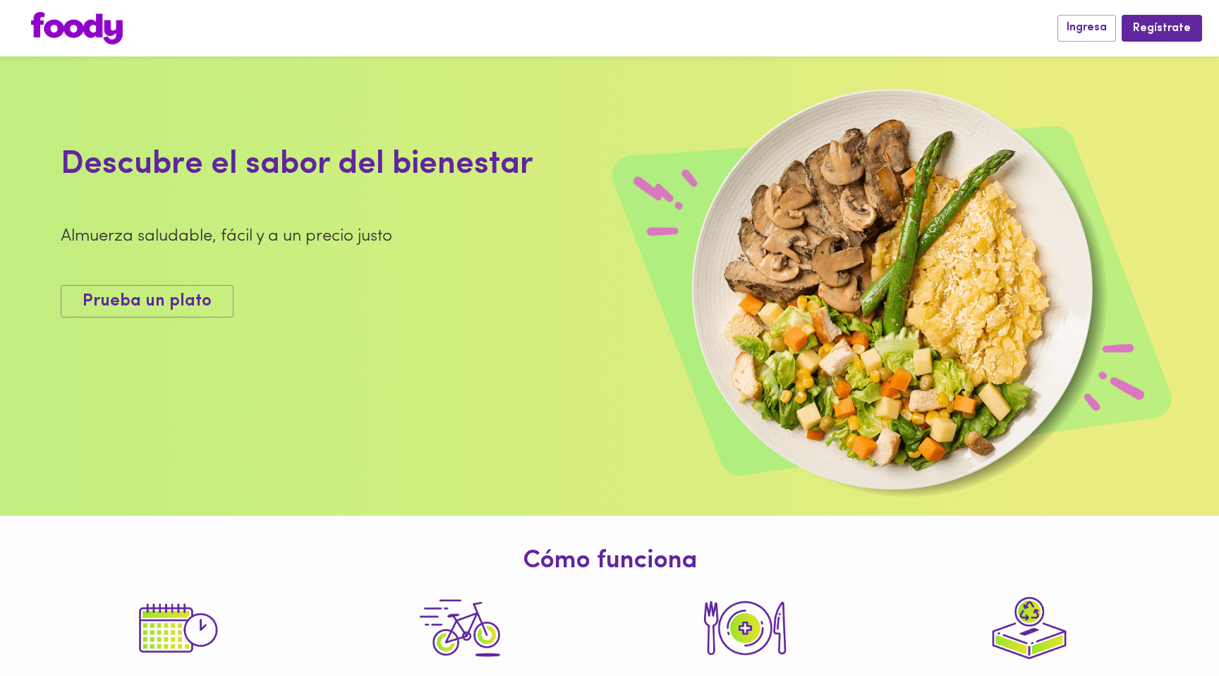
click at [1066, 38] on button "Ingresa" at bounding box center [1086, 28] width 59 height 26
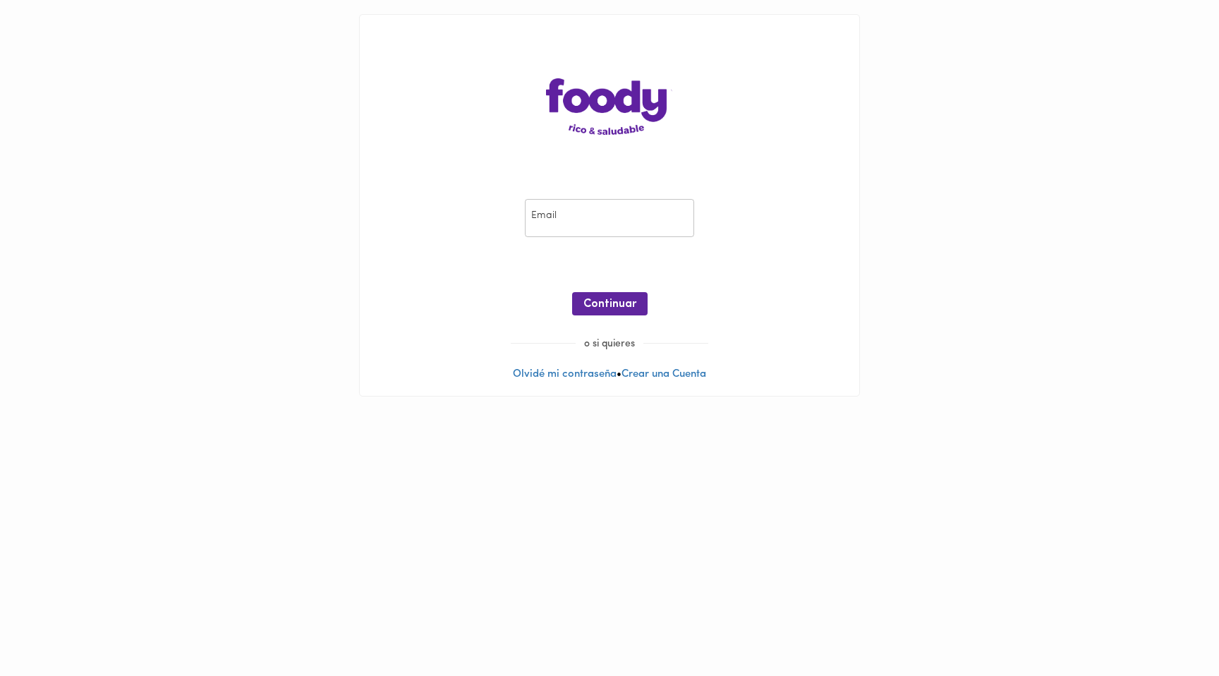
drag, startPoint x: 618, startPoint y: 206, endPoint x: 614, endPoint y: 219, distance: 13.4
click at [618, 206] on input "email" at bounding box center [609, 218] width 169 height 39
type input "[EMAIL_ADDRESS][DOMAIN_NAME]"
click at [619, 292] on button "Continuar" at bounding box center [609, 303] width 75 height 23
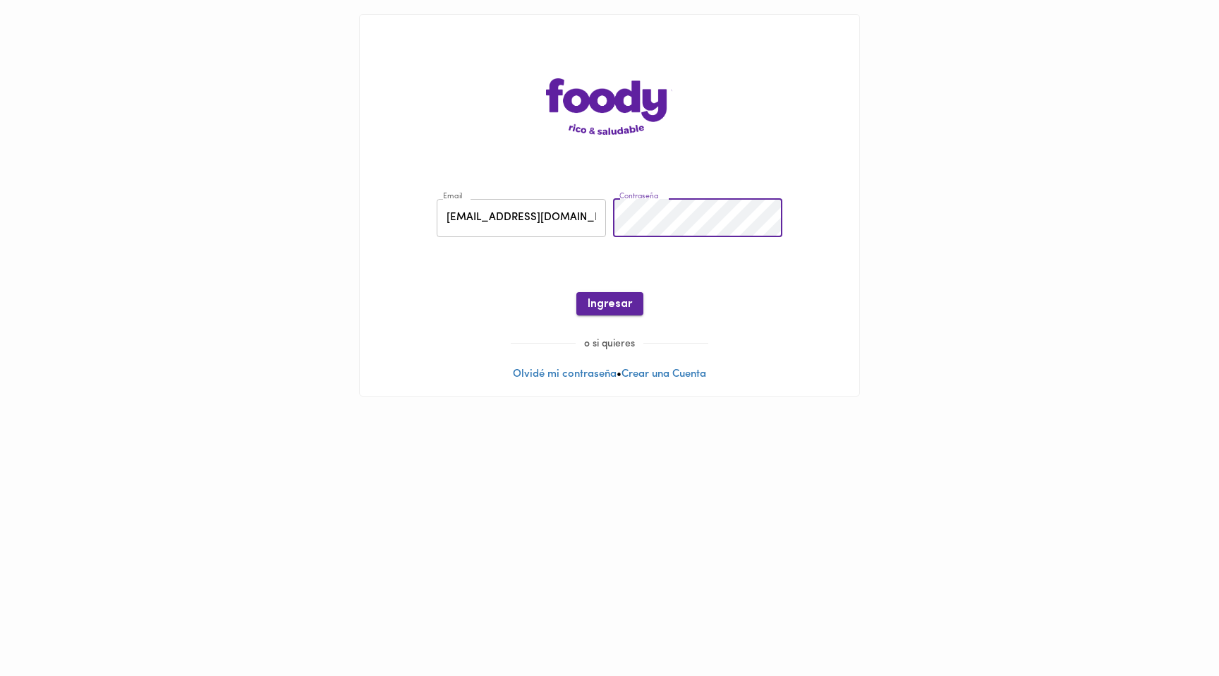
click at [602, 300] on span "Ingresar" at bounding box center [610, 304] width 44 height 13
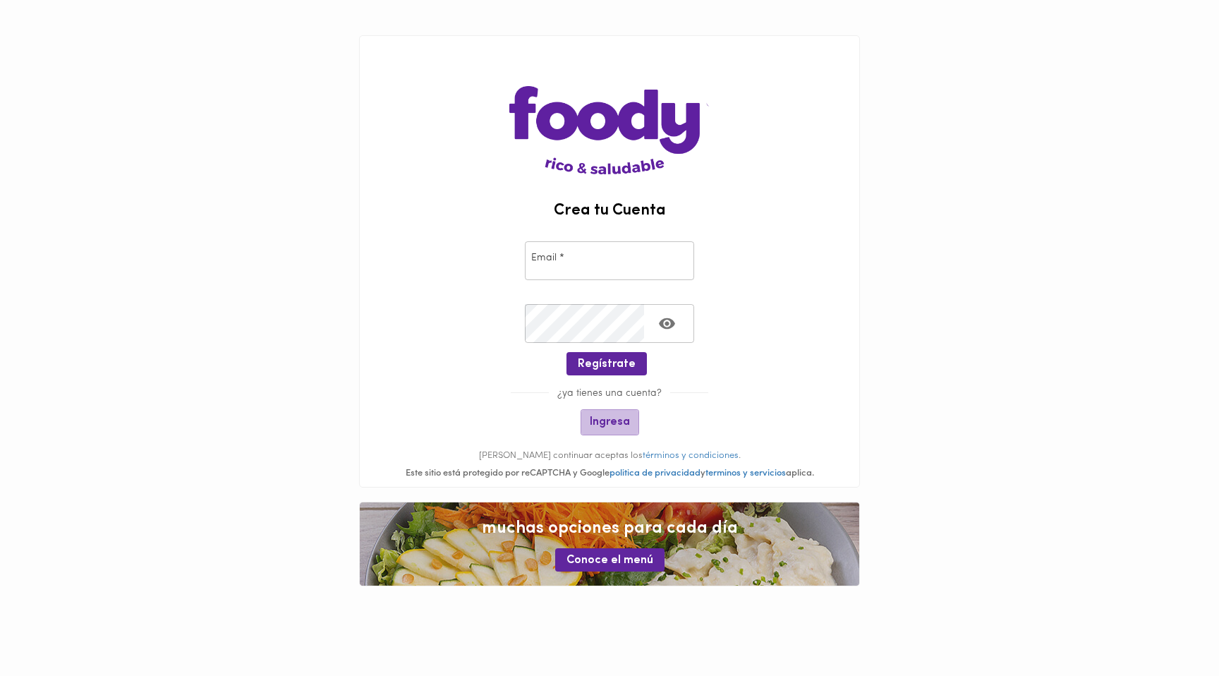
click at [607, 422] on span "Ingresa" at bounding box center [610, 421] width 40 height 13
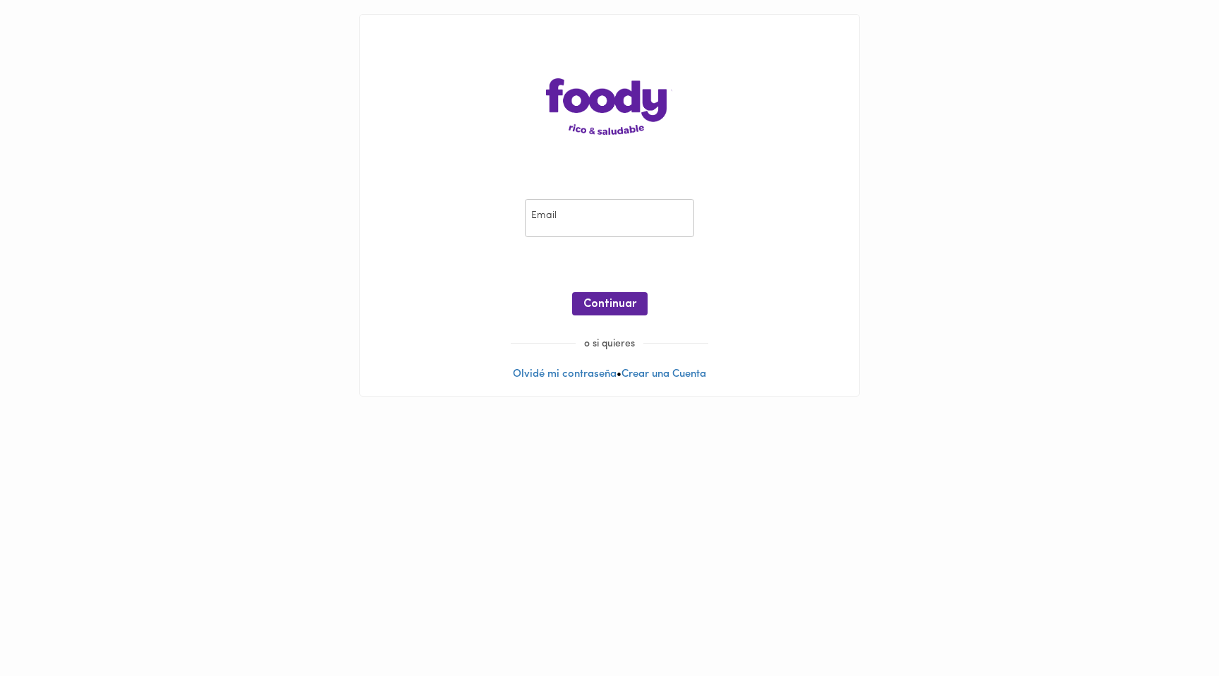
drag, startPoint x: 592, startPoint y: 210, endPoint x: 594, endPoint y: 222, distance: 12.2
click at [592, 210] on input "email" at bounding box center [609, 218] width 169 height 39
click at [619, 224] on input "[EMAIL_ADDRESS][DOMAIN_NAME]" at bounding box center [609, 218] width 169 height 39
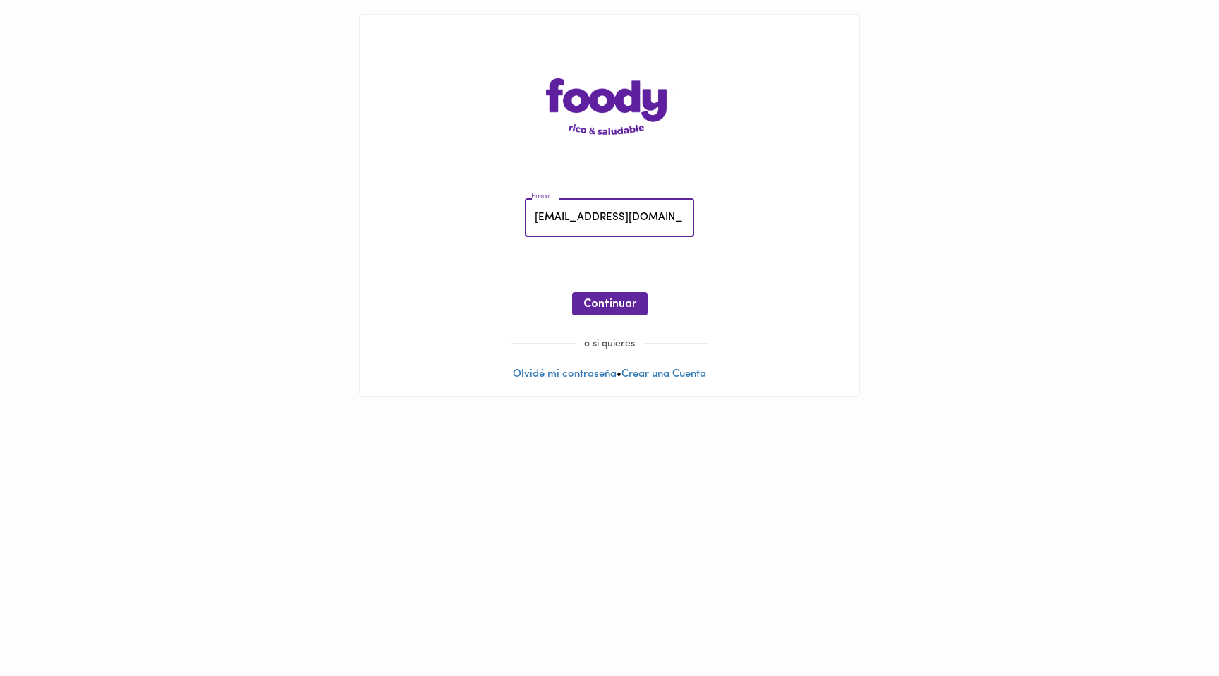
type input "[EMAIL_ADDRESS][DOMAIN_NAME]"
click at [735, 266] on div "Email dombuitrago@hotmail.com Email ¡Oops! Recuperar Clave Continuar" at bounding box center [609, 260] width 471 height 152
click at [298, 153] on main "Email dombuitrago@hotmail.com Email ¡Oops! Recuperar Clave Continuar o si quier…" at bounding box center [609, 205] width 1219 height 411
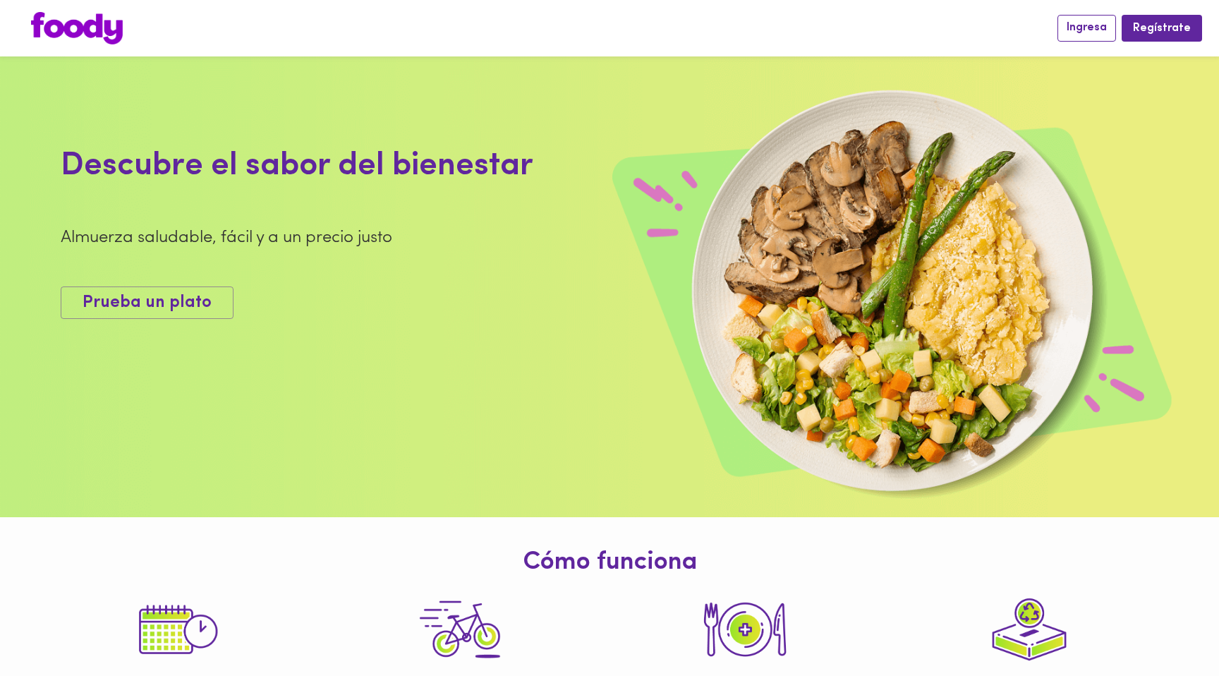
click at [1095, 23] on span "Ingresa" at bounding box center [1087, 27] width 40 height 13
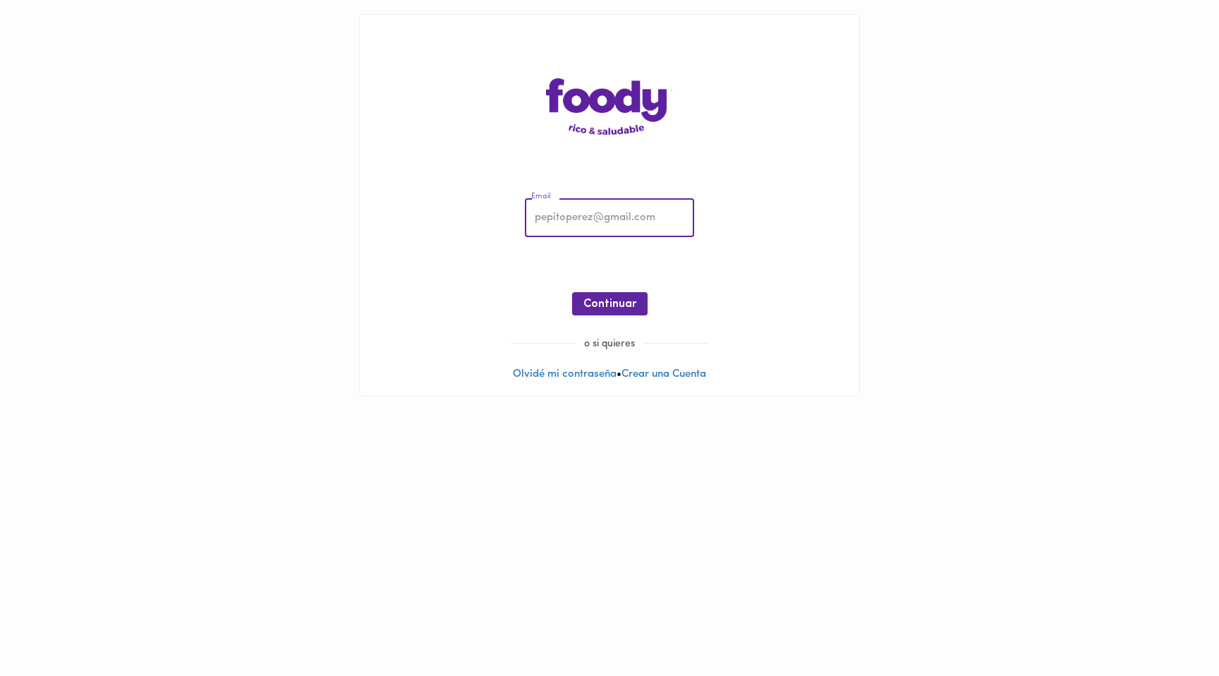
click at [664, 219] on input "email" at bounding box center [609, 218] width 169 height 39
paste input "[EMAIL_ADDRESS][DOMAIN_NAME]"
type input "[EMAIL_ADDRESS][DOMAIN_NAME]"
click at [615, 307] on span "Continuar" at bounding box center [609, 304] width 53 height 13
click at [618, 305] on span "Ingresar" at bounding box center [610, 304] width 44 height 13
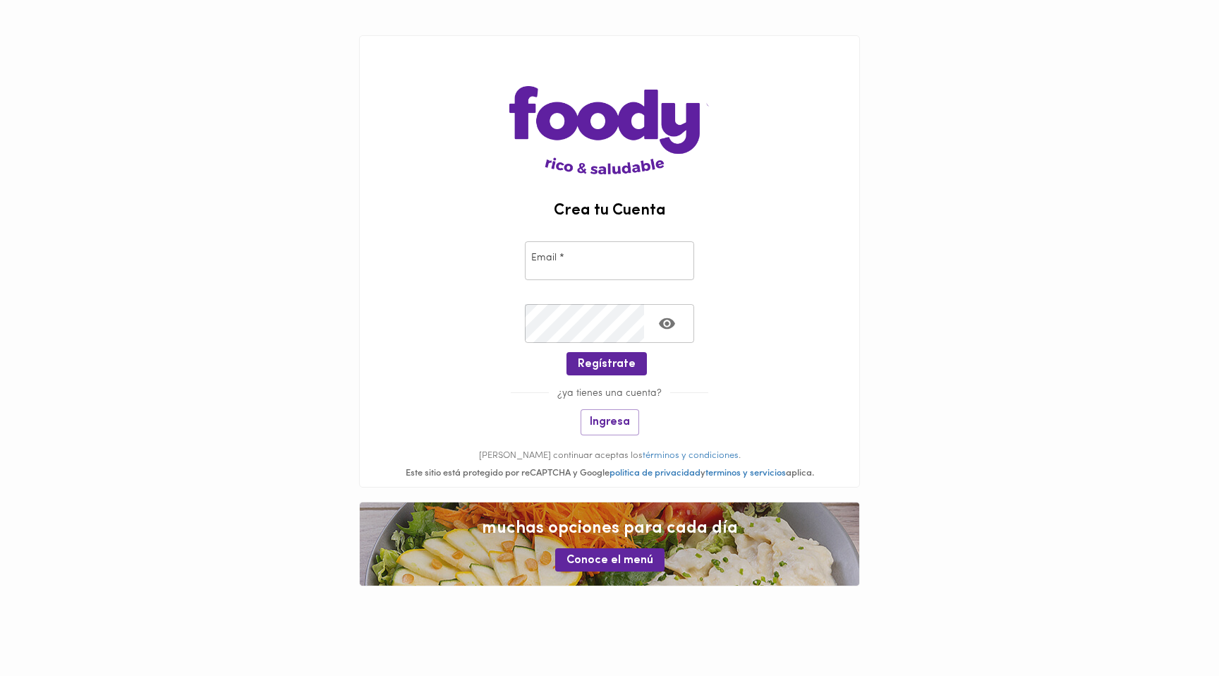
click at [1048, 217] on main "Crea tu Cuenta Email * Email * Crear Contraseña * Crear Contraseña * Regístrate…" at bounding box center [609, 310] width 1219 height 621
